Goal: Find specific page/section: Find specific page/section

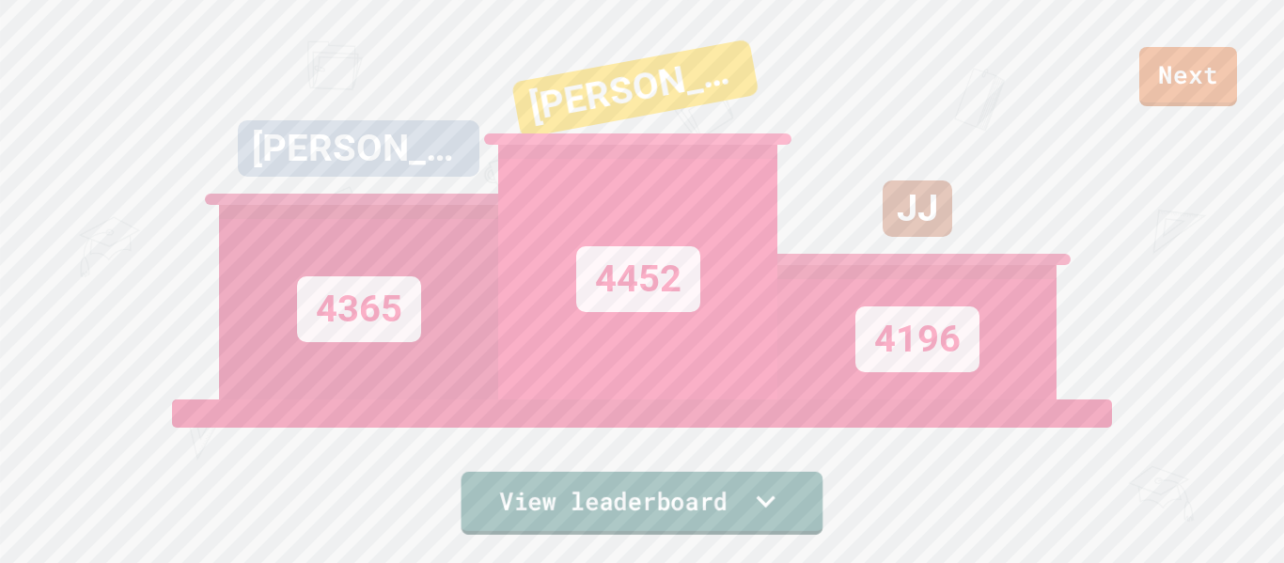
click at [779, 513] on link "View leaderboard" at bounding box center [642, 503] width 362 height 63
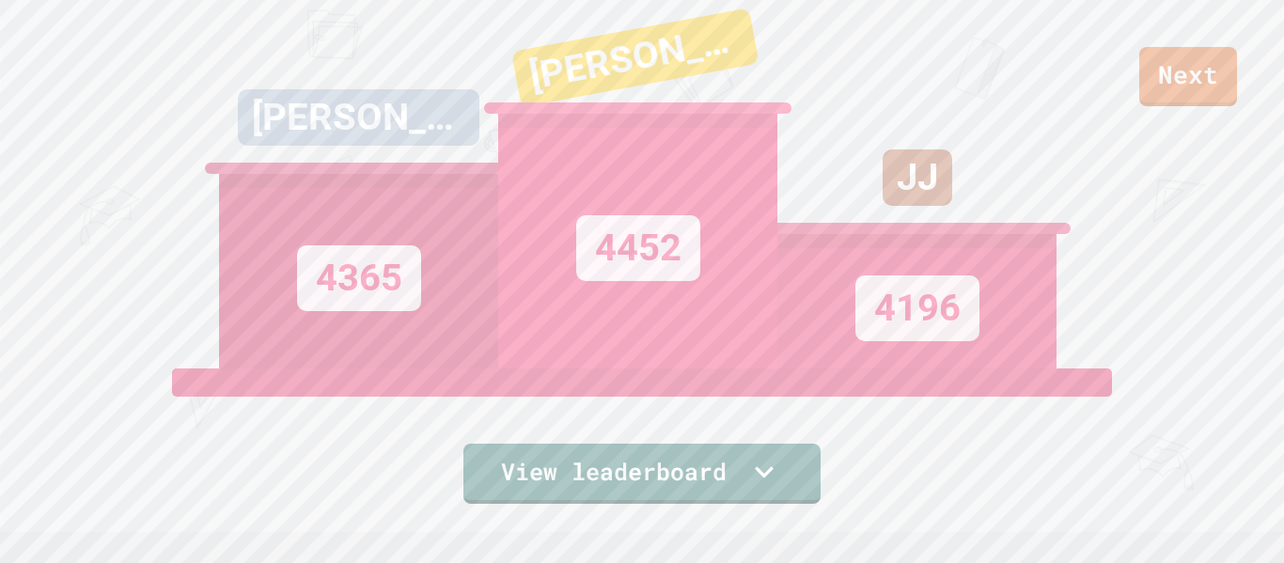
scroll to position [32, 0]
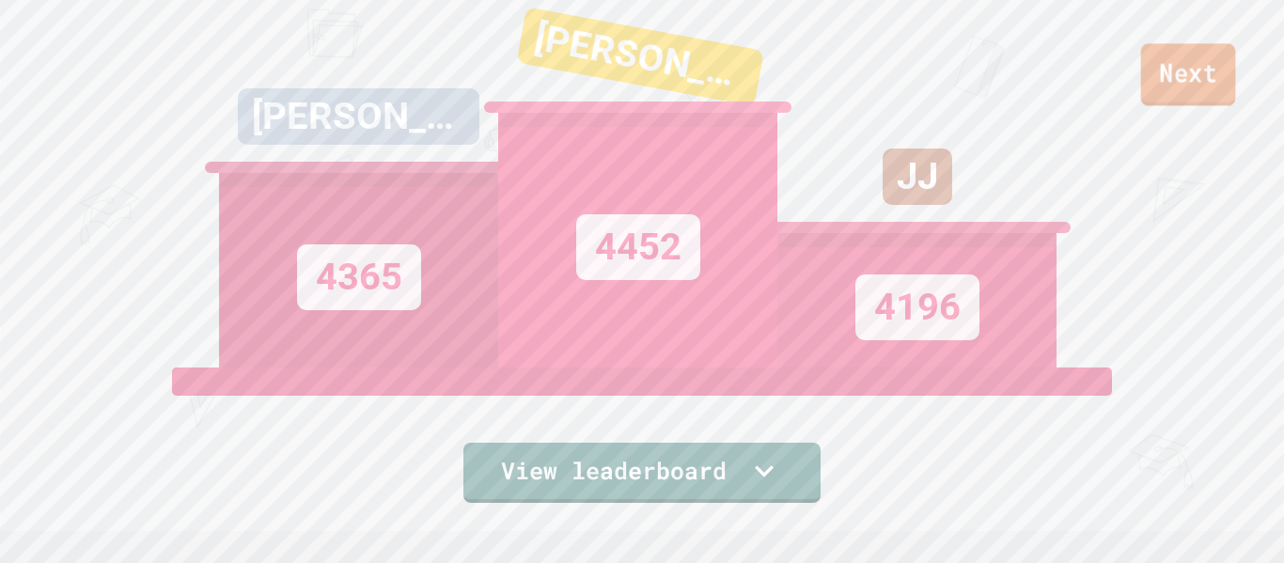
click at [1207, 89] on link "Next" at bounding box center [1188, 74] width 95 height 62
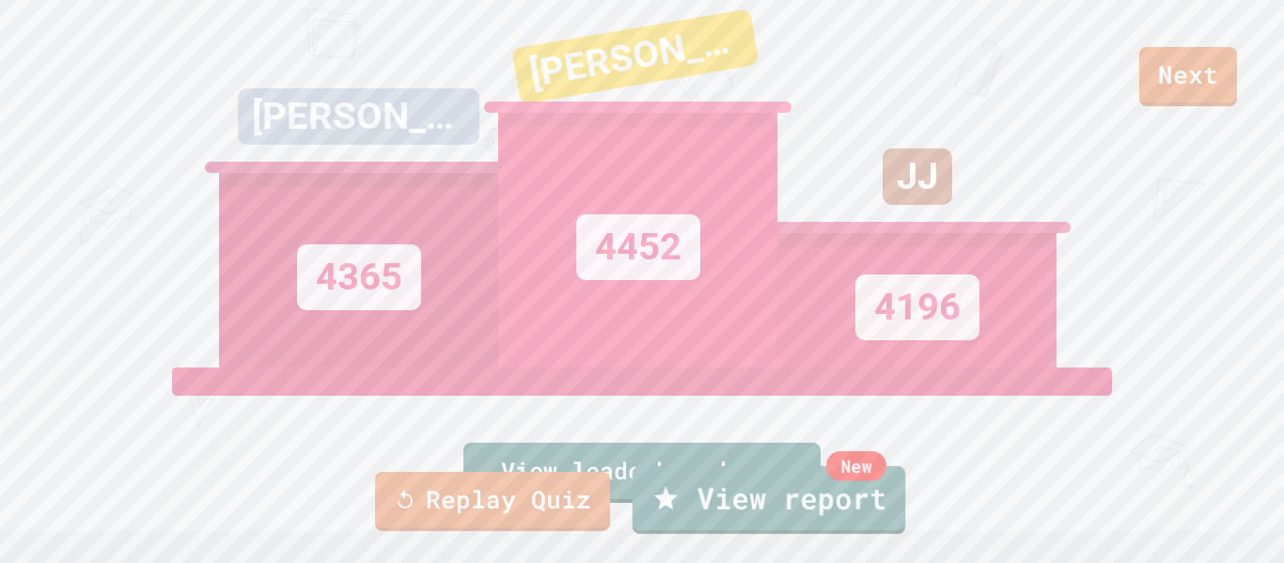
click at [819, 491] on link "New View report" at bounding box center [768, 500] width 273 height 68
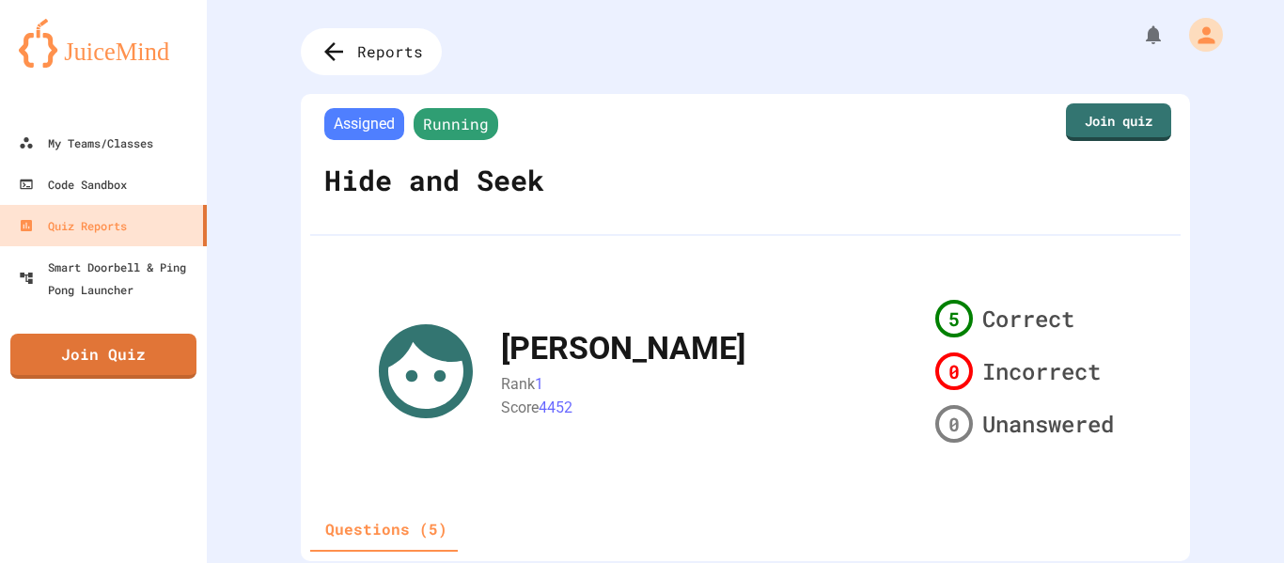
click at [134, 65] on img at bounding box center [103, 43] width 169 height 49
